Goal: Task Accomplishment & Management: Manage account settings

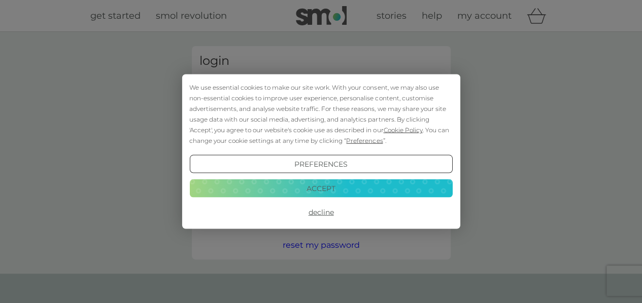
type input "[EMAIL_ADDRESS][DOMAIN_NAME]"
click at [311, 183] on button "Accept" at bounding box center [320, 188] width 263 height 18
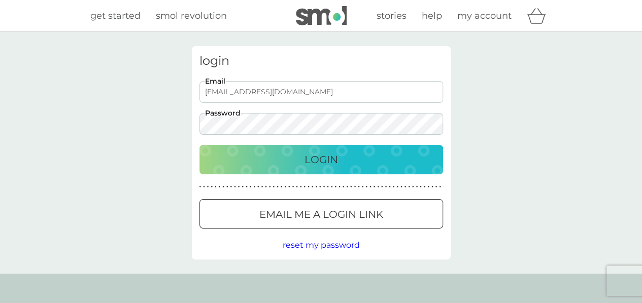
click at [333, 158] on p "Login" at bounding box center [320, 160] width 33 height 16
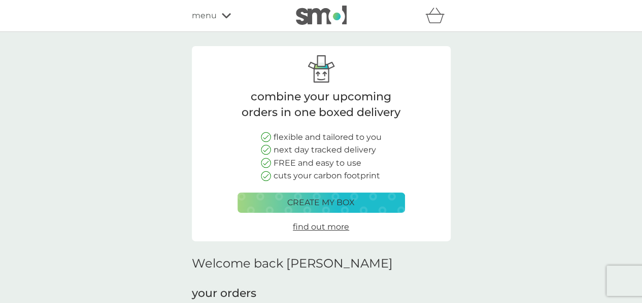
click at [350, 211] on button "create my box" at bounding box center [320, 203] width 167 height 20
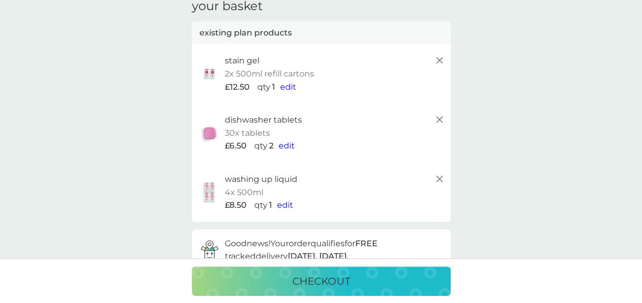
scroll to position [48, 0]
click at [437, 178] on icon at bounding box center [439, 178] width 12 height 12
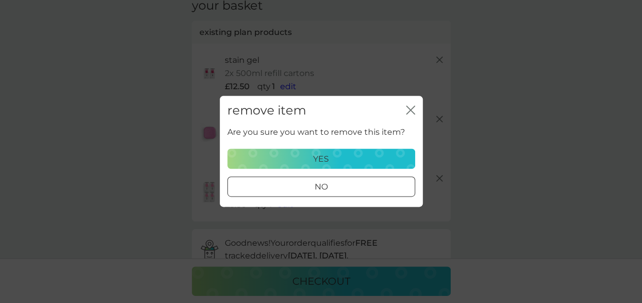
click at [307, 156] on div "yes" at bounding box center [321, 159] width 174 height 13
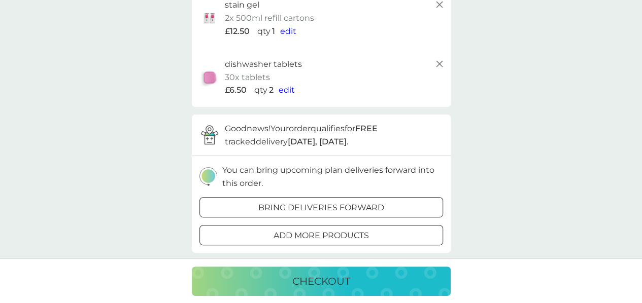
scroll to position [172, 0]
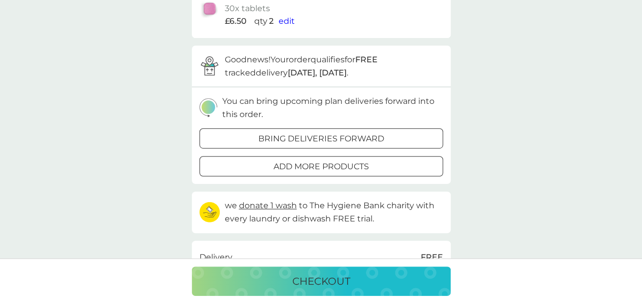
click at [519, 151] on div "your basket existing plan products stain gel 2x 500ml refill cartons £12.50 qty…" at bounding box center [321, 187] width 642 height 654
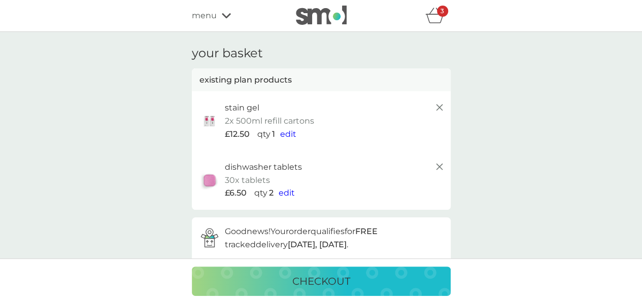
click at [212, 20] on span "menu" at bounding box center [204, 15] width 25 height 13
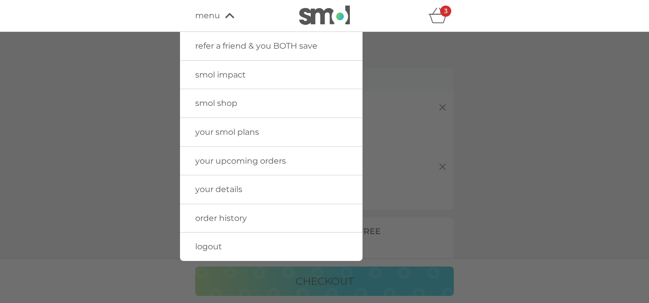
click at [245, 164] on span "your upcoming orders" at bounding box center [240, 161] width 91 height 10
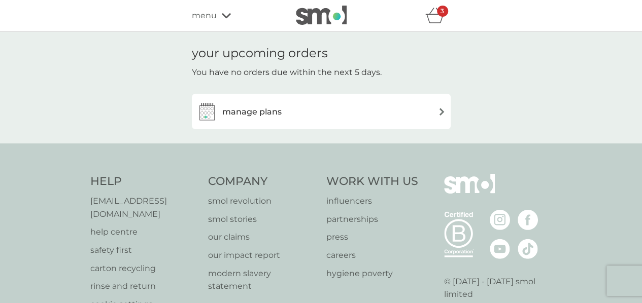
click at [264, 111] on h3 "manage plans" at bounding box center [251, 111] width 59 height 13
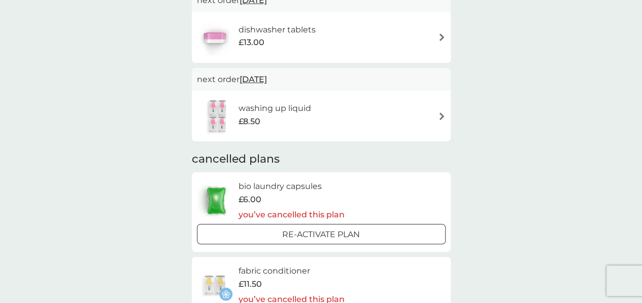
scroll to position [187, 0]
click at [418, 118] on div "washing up liquid £8.50" at bounding box center [321, 116] width 249 height 36
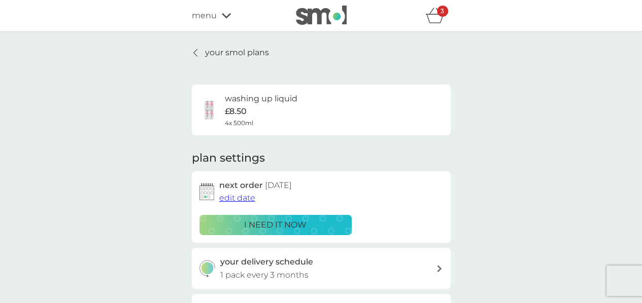
click at [384, 106] on div "washing up liquid £8.50 4x 500ml" at bounding box center [320, 110] width 243 height 36
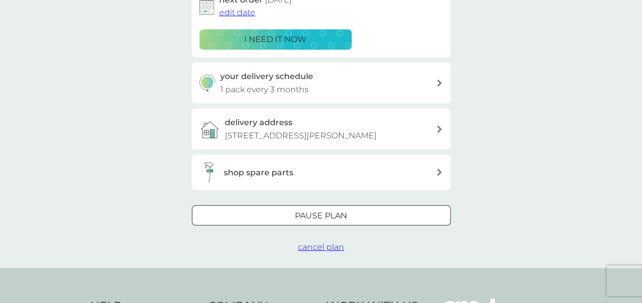
scroll to position [186, 0]
click at [329, 249] on span "cancel plan" at bounding box center [321, 247] width 46 height 10
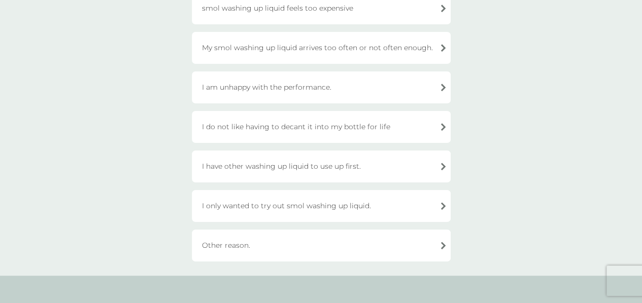
scroll to position [209, 0]
click at [295, 235] on div "Other reason." at bounding box center [321, 244] width 259 height 32
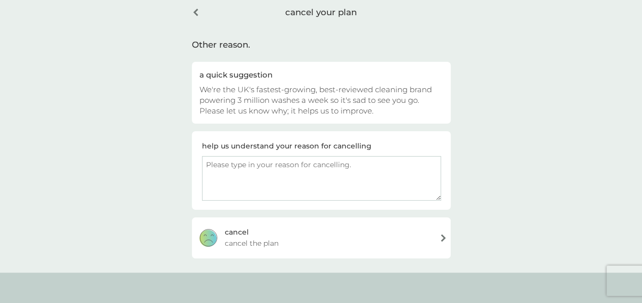
scroll to position [46, 0]
click at [332, 228] on div "[PERSON_NAME] the plan" at bounding box center [321, 239] width 259 height 41
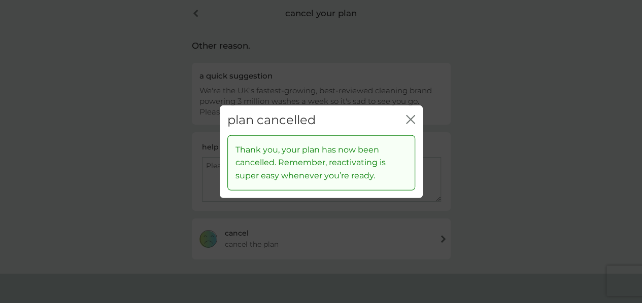
click at [411, 119] on icon "close" at bounding box center [412, 120] width 4 height 8
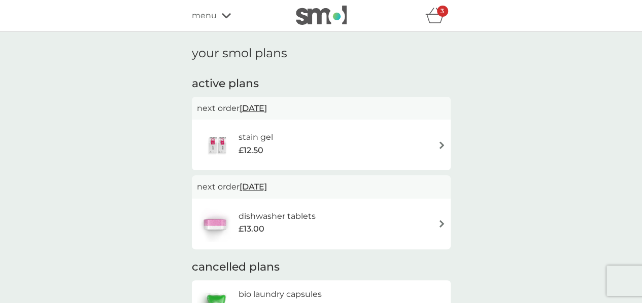
click at [267, 102] on span "[DATE]" at bounding box center [252, 108] width 27 height 20
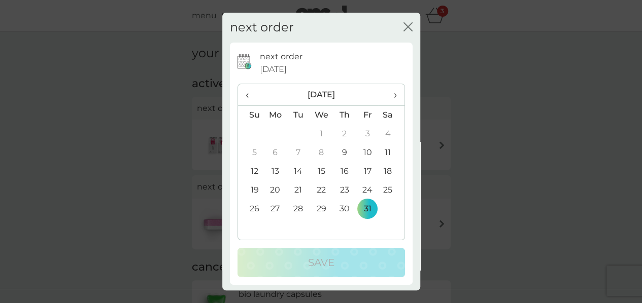
click at [386, 93] on span "›" at bounding box center [391, 94] width 10 height 21
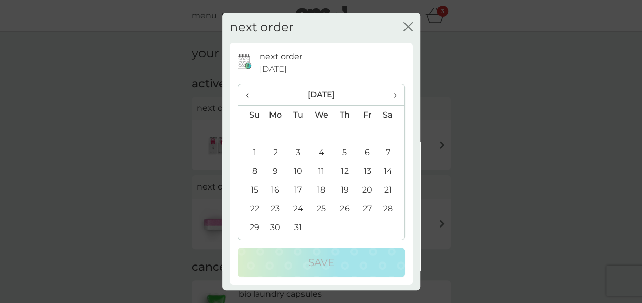
click at [386, 93] on span "›" at bounding box center [391, 94] width 10 height 21
click at [244, 98] on th "‹" at bounding box center [251, 95] width 26 height 22
click at [244, 97] on th "‹" at bounding box center [251, 95] width 26 height 22
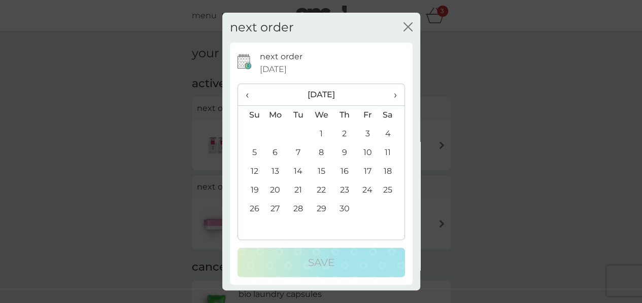
click at [245, 94] on span "‹" at bounding box center [250, 94] width 11 height 21
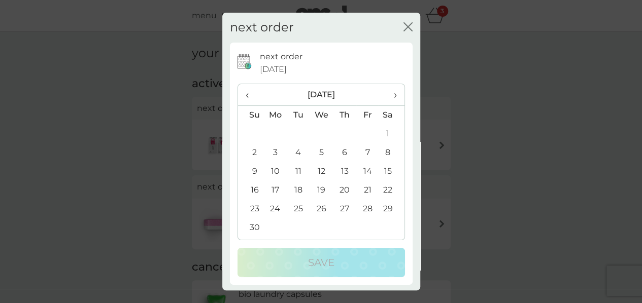
click at [245, 94] on span "‹" at bounding box center [250, 94] width 11 height 21
click at [394, 29] on div "next order close" at bounding box center [321, 28] width 198 height 30
click at [280, 165] on td "13" at bounding box center [275, 171] width 23 height 19
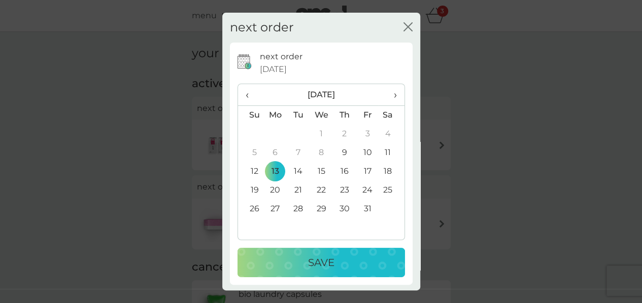
click at [404, 28] on icon "close" at bounding box center [406, 27] width 4 height 8
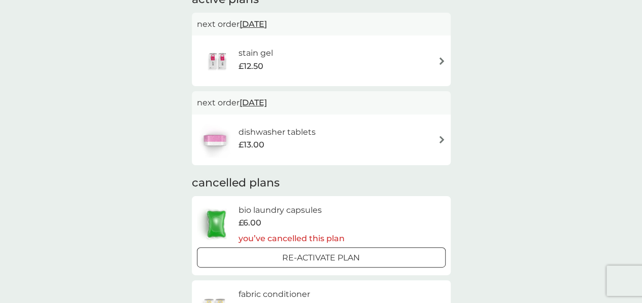
scroll to position [87, 0]
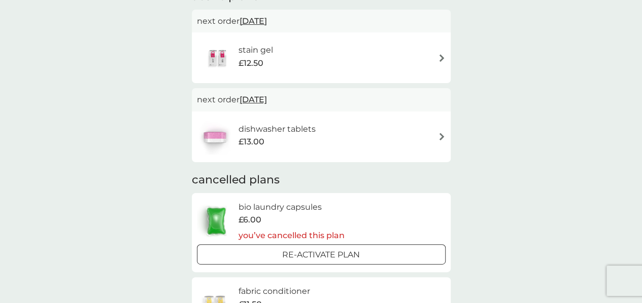
click at [303, 125] on h6 "dishwasher tablets" at bounding box center [276, 129] width 77 height 13
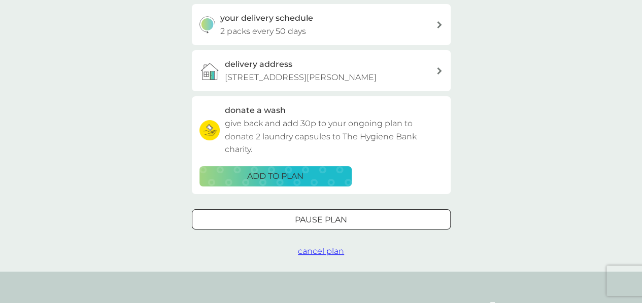
scroll to position [245, 0]
click at [333, 250] on span "cancel plan" at bounding box center [321, 250] width 46 height 10
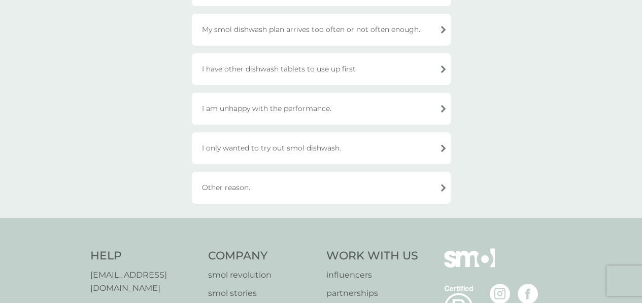
scroll to position [192, 0]
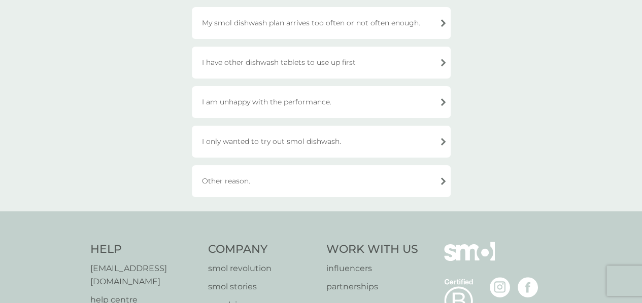
click at [234, 172] on div "Other reason." at bounding box center [321, 181] width 259 height 32
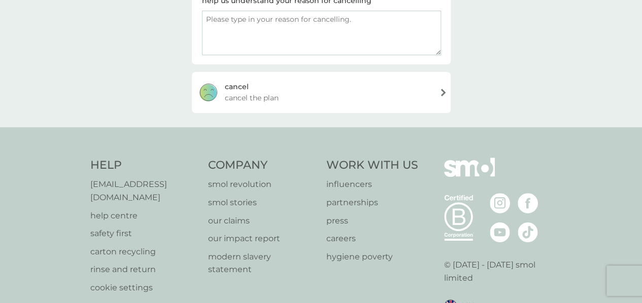
click at [294, 93] on div "[PERSON_NAME] the plan" at bounding box center [321, 92] width 259 height 41
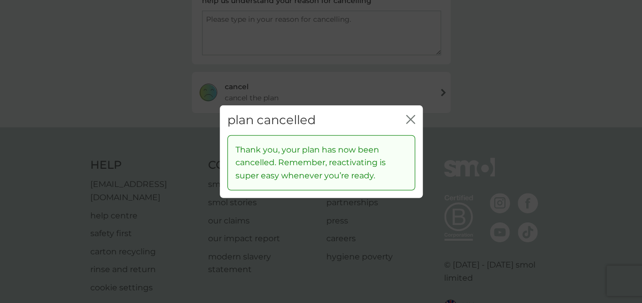
click at [407, 117] on icon "close" at bounding box center [408, 120] width 4 height 8
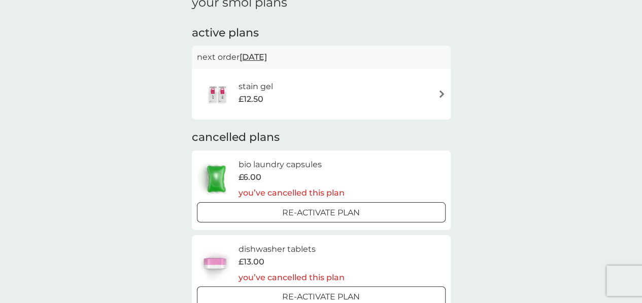
scroll to position [156, 0]
click at [283, 89] on div "stain gel £12.50" at bounding box center [321, 94] width 249 height 36
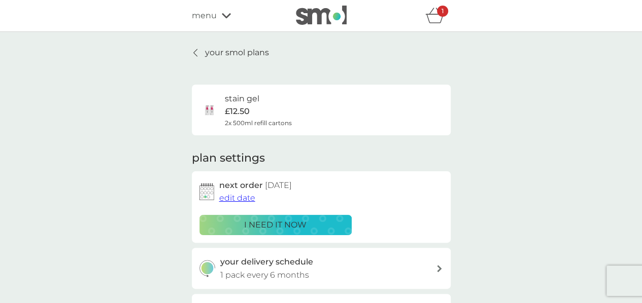
click at [242, 116] on p "£12.50" at bounding box center [237, 111] width 25 height 13
click at [248, 108] on p "£12.50" at bounding box center [237, 111] width 25 height 13
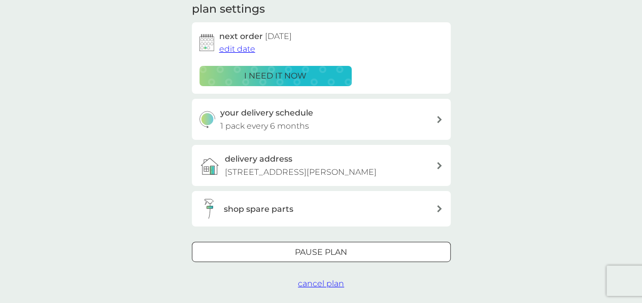
scroll to position [220, 0]
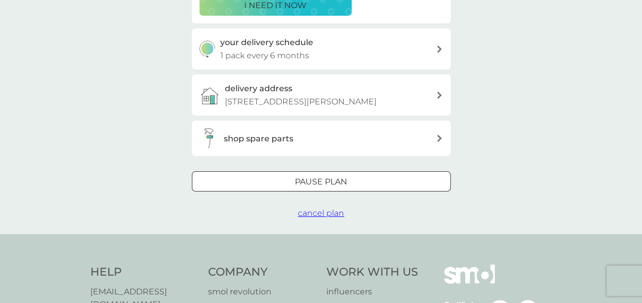
click at [334, 213] on span "cancel plan" at bounding box center [321, 213] width 46 height 10
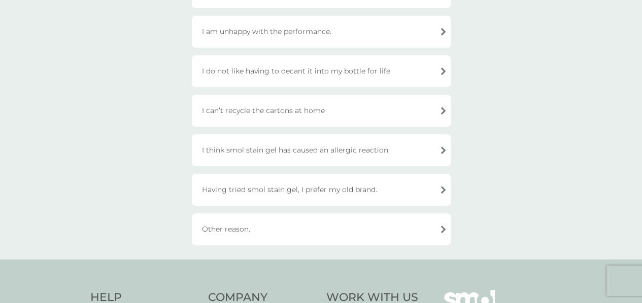
scroll to position [303, 0]
click at [287, 219] on div "Other reason." at bounding box center [321, 229] width 259 height 32
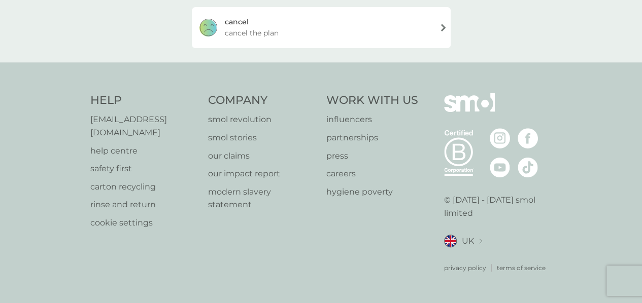
scroll to position [241, 0]
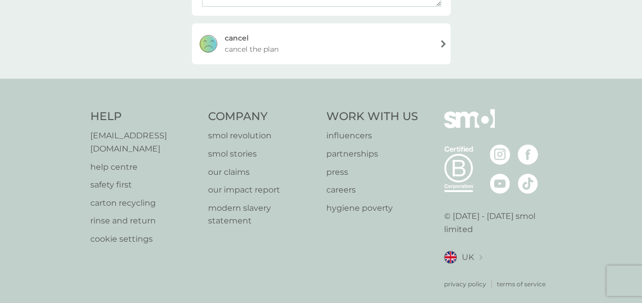
click at [307, 37] on div "[PERSON_NAME] the plan" at bounding box center [321, 43] width 259 height 41
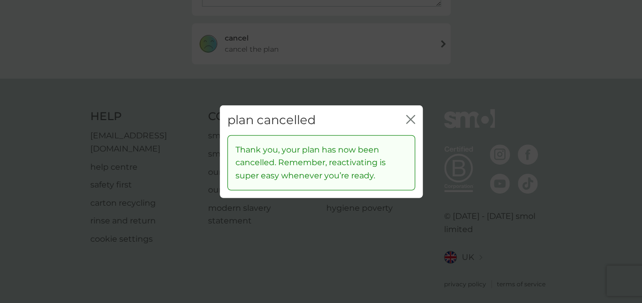
click at [410, 115] on div "close" at bounding box center [410, 120] width 9 height 15
click at [411, 116] on icon "close" at bounding box center [410, 119] width 9 height 9
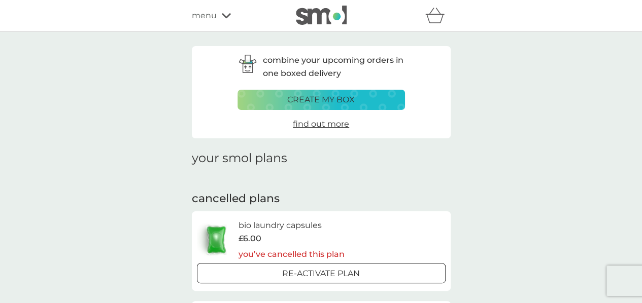
scroll to position [20, 0]
